Goal: Check status: Check status

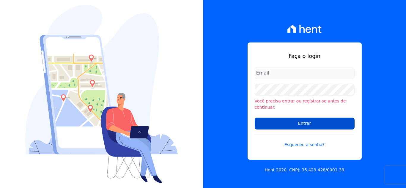
type input "tueli@imoveisfoco.com.br"
click at [301, 122] on input "Entrar" at bounding box center [305, 124] width 100 height 12
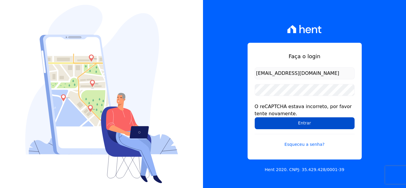
click at [296, 123] on input "Entrar" at bounding box center [305, 123] width 100 height 12
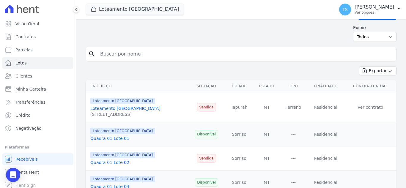
scroll to position [30, 0]
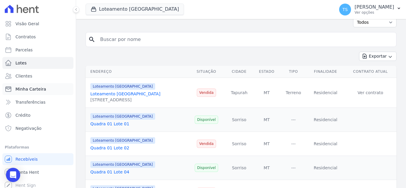
click at [28, 87] on span "Minha Carteira" at bounding box center [30, 89] width 31 height 6
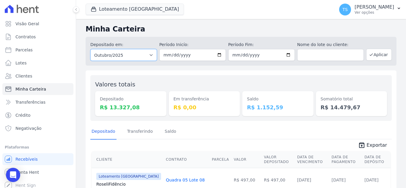
click at [126, 56] on select "Todos os meses Abril/2018 Maio/2018 Junho/2018 Julho/2018 Agosto/2018 Setembro/…" at bounding box center [123, 55] width 67 height 12
select select "08/2025"
click at [90, 49] on select "Todos os meses Abril/2018 Maio/2018 Junho/2018 Julho/2018 Agosto/2018 Setembro/…" at bounding box center [123, 55] width 67 height 12
click at [381, 56] on button "Aplicar" at bounding box center [379, 55] width 26 height 12
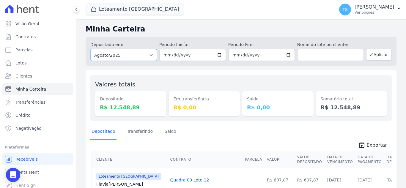
click at [138, 54] on select "Todos os meses Abril/2018 Maio/2018 Junho/2018 Julho/2018 Agosto/2018 Setembro/…" at bounding box center [123, 55] width 67 height 12
select select "09/2025"
click at [90, 49] on select "Todos os meses Abril/2018 Maio/2018 Junho/2018 Julho/2018 Agosto/2018 Setembro/…" at bounding box center [123, 55] width 67 height 12
click at [378, 58] on button "Aplicar" at bounding box center [379, 55] width 26 height 12
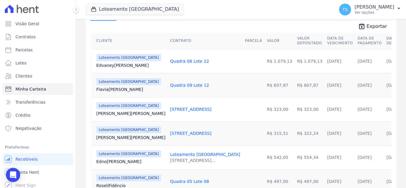
scroll to position [178, 0]
